Goal: Task Accomplishment & Management: Manage account settings

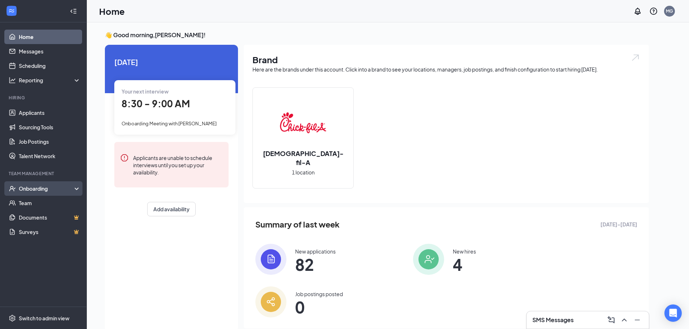
click at [38, 189] on div "Onboarding" at bounding box center [47, 188] width 56 height 7
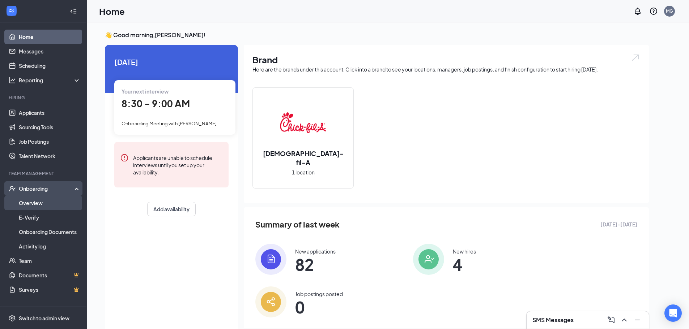
click at [37, 202] on link "Overview" at bounding box center [50, 203] width 62 height 14
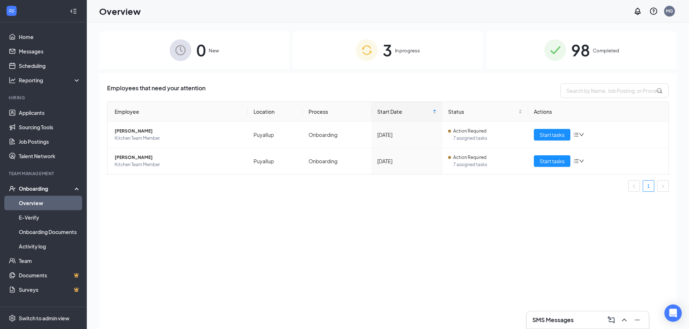
click at [586, 50] on span "98" at bounding box center [580, 50] width 19 height 25
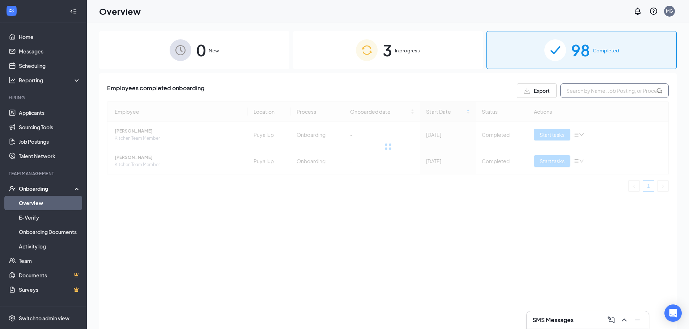
click at [585, 92] on input "text" at bounding box center [614, 90] width 108 height 14
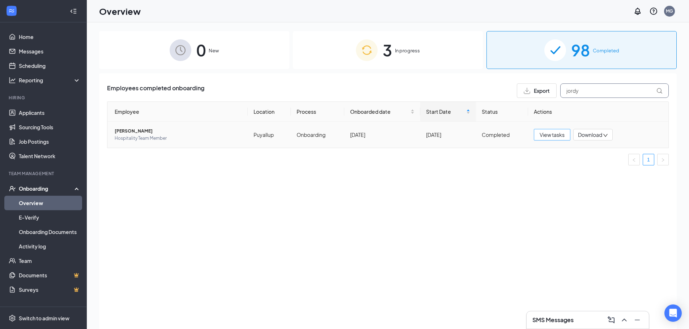
type input "jordy"
click at [555, 134] on span "View tasks" at bounding box center [551, 135] width 25 height 8
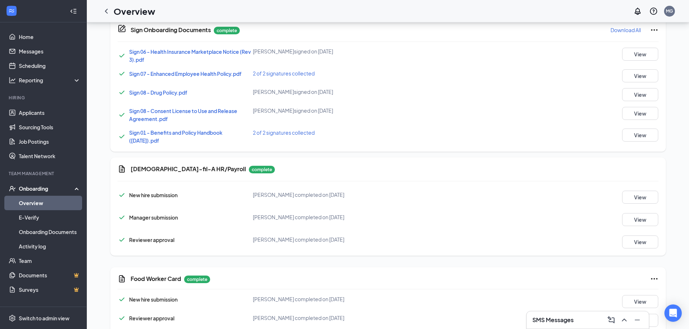
scroll to position [450, 0]
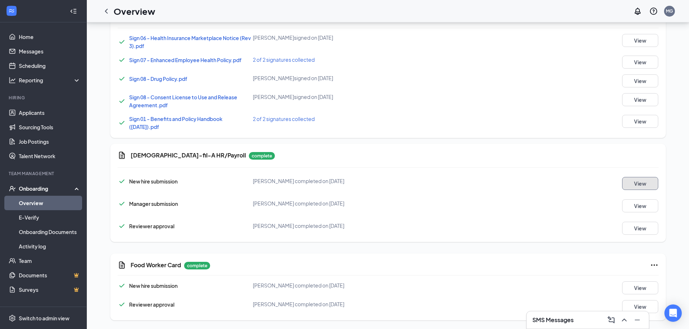
click at [638, 183] on button "View" at bounding box center [640, 183] width 36 height 13
